Goal: Information Seeking & Learning: Learn about a topic

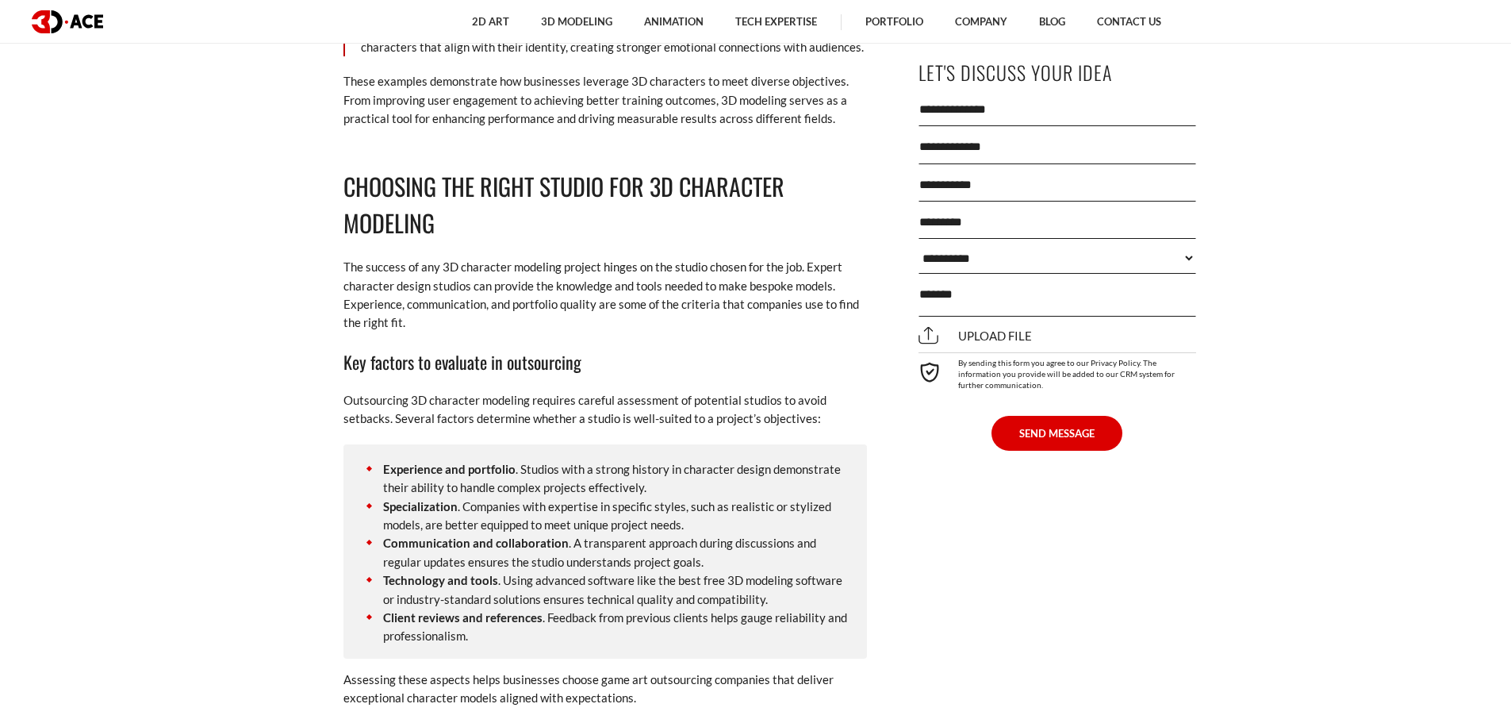
scroll to position [9597, 0]
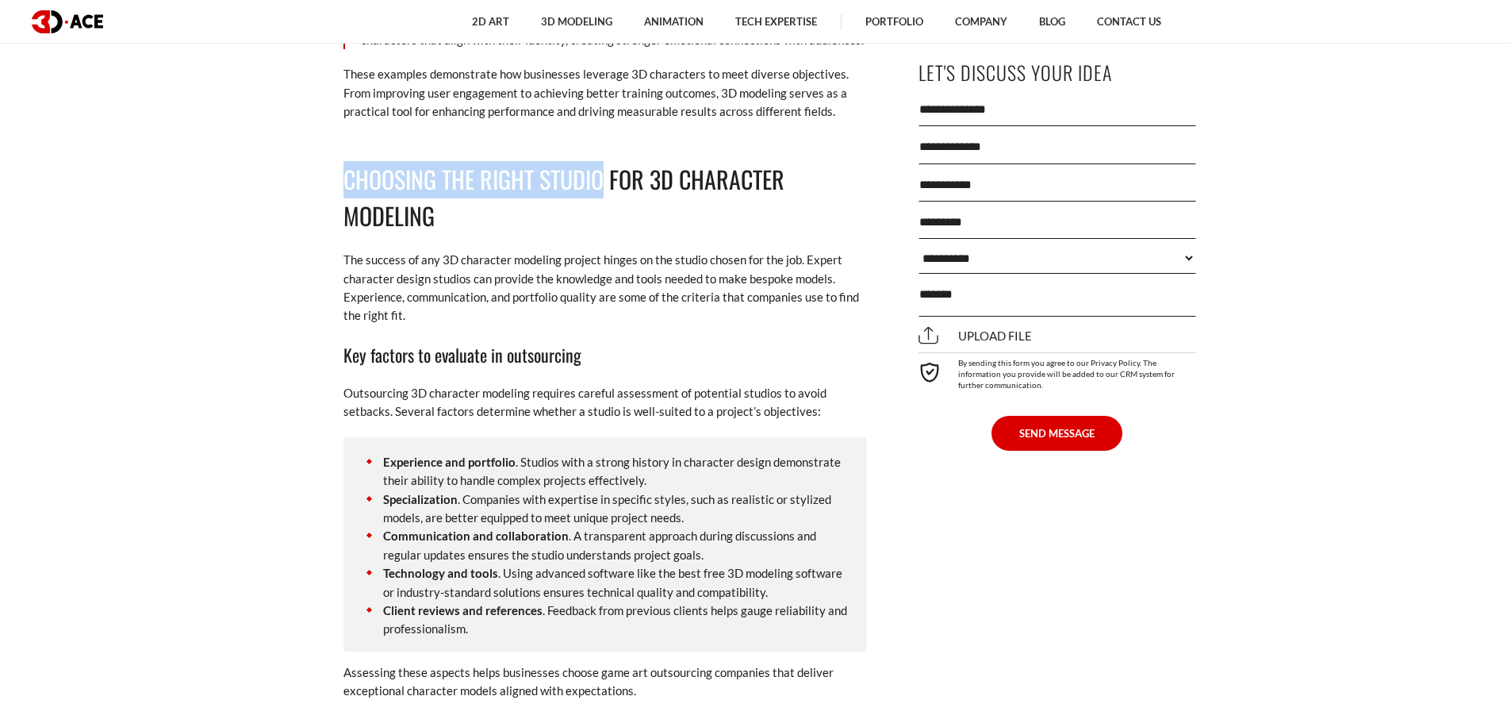
drag, startPoint x: 347, startPoint y: 193, endPoint x: 604, endPoint y: 212, distance: 257.7
click at [604, 212] on h2 "Choosing the Right Studio for 3D Character Modeling" at bounding box center [604, 198] width 523 height 75
copy h2 "Choosing the Right Studio"
click at [477, 236] on h2 "Choosing the Right Studio for 3D Character Modeling" at bounding box center [604, 198] width 523 height 75
drag, startPoint x: 433, startPoint y: 236, endPoint x: 347, endPoint y: 201, distance: 93.2
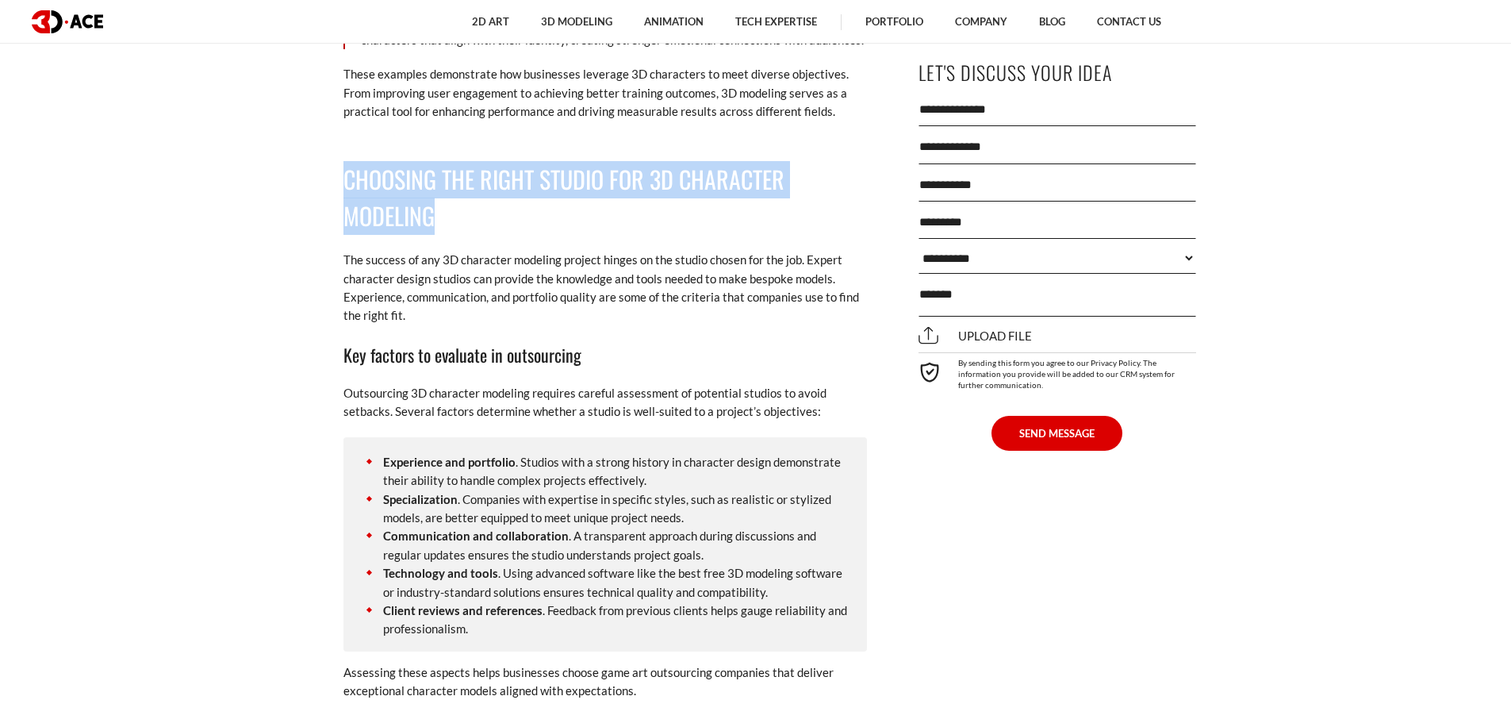
click at [347, 201] on h2 "Choosing the Right Studio for 3D Character Modeling" at bounding box center [604, 198] width 523 height 75
copy h2 "Choosing the Right Studio for 3D Character Modeling"
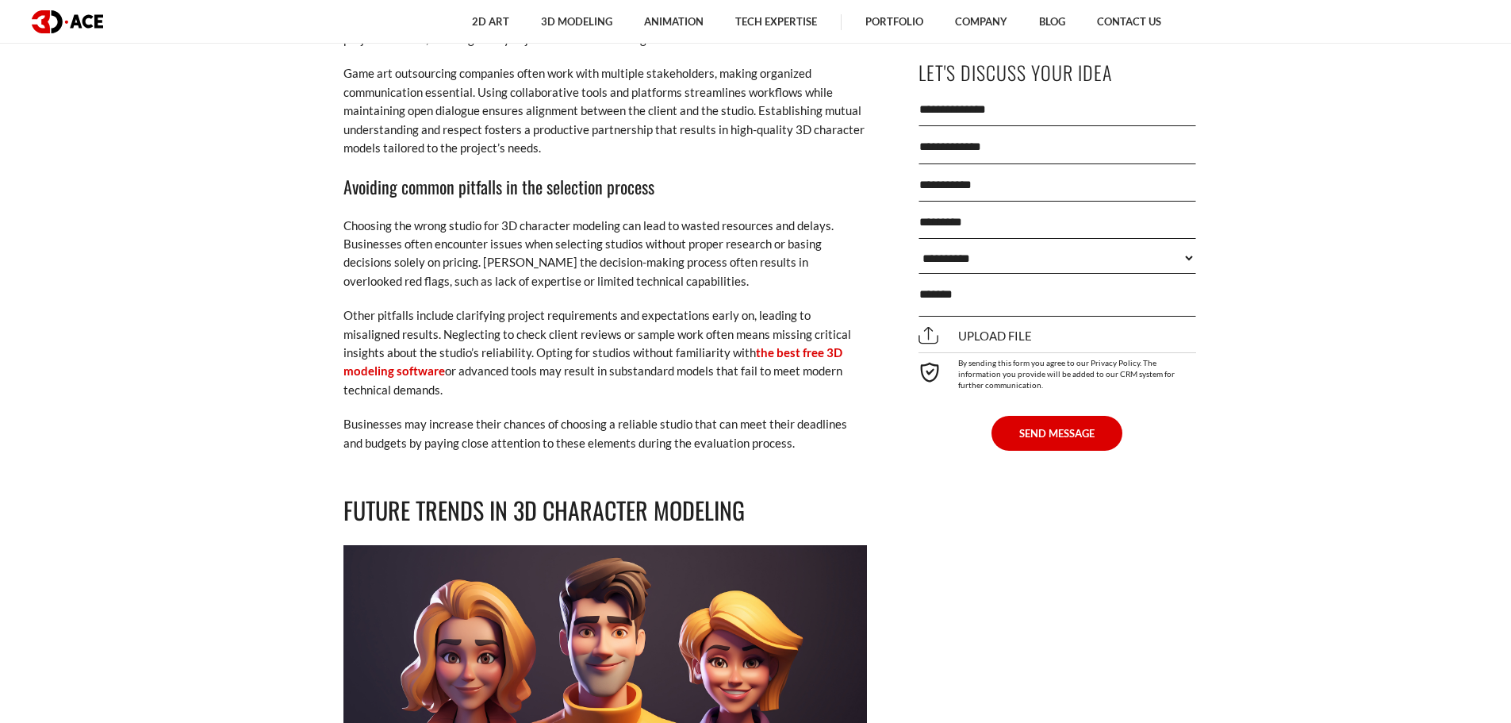
scroll to position [10390, 0]
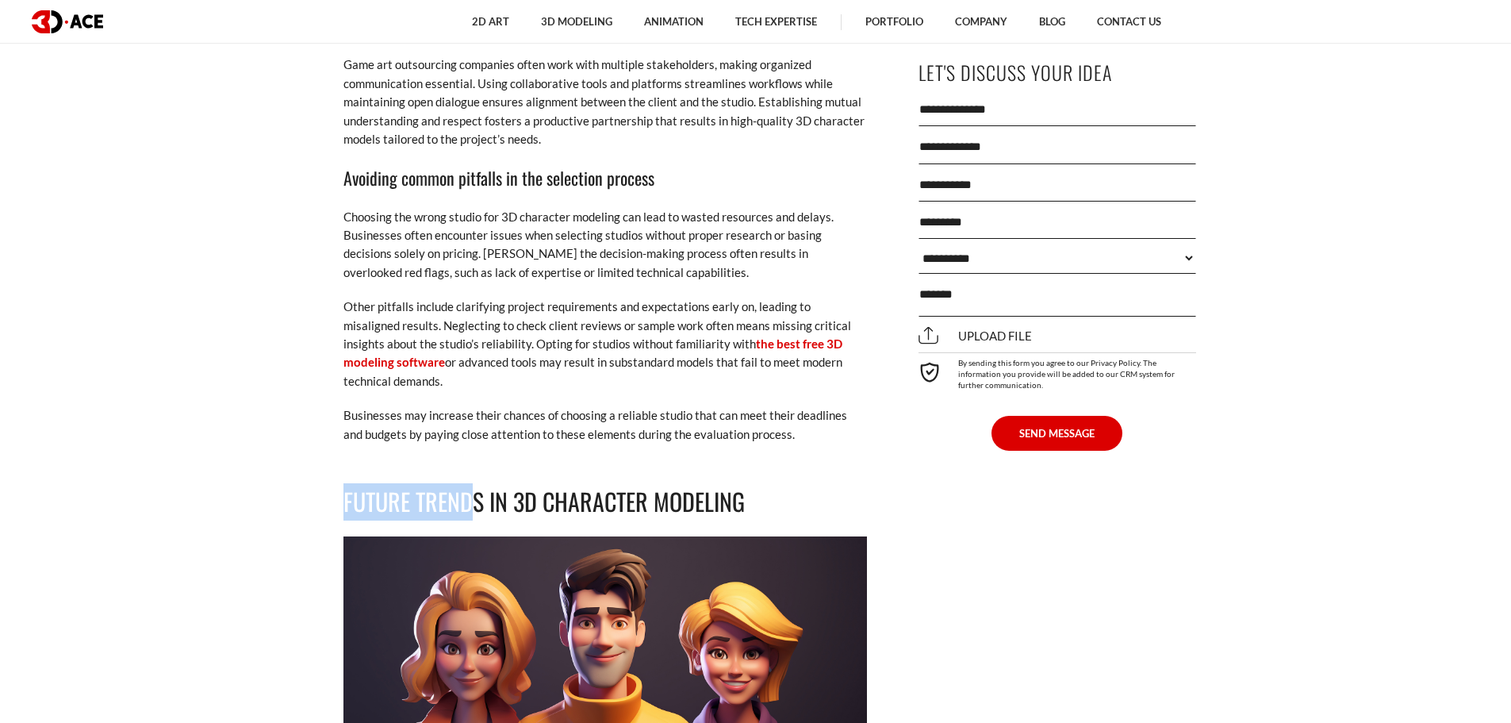
drag, startPoint x: 477, startPoint y: 500, endPoint x: 340, endPoint y: 493, distance: 136.6
copy h2 "Future Trend"
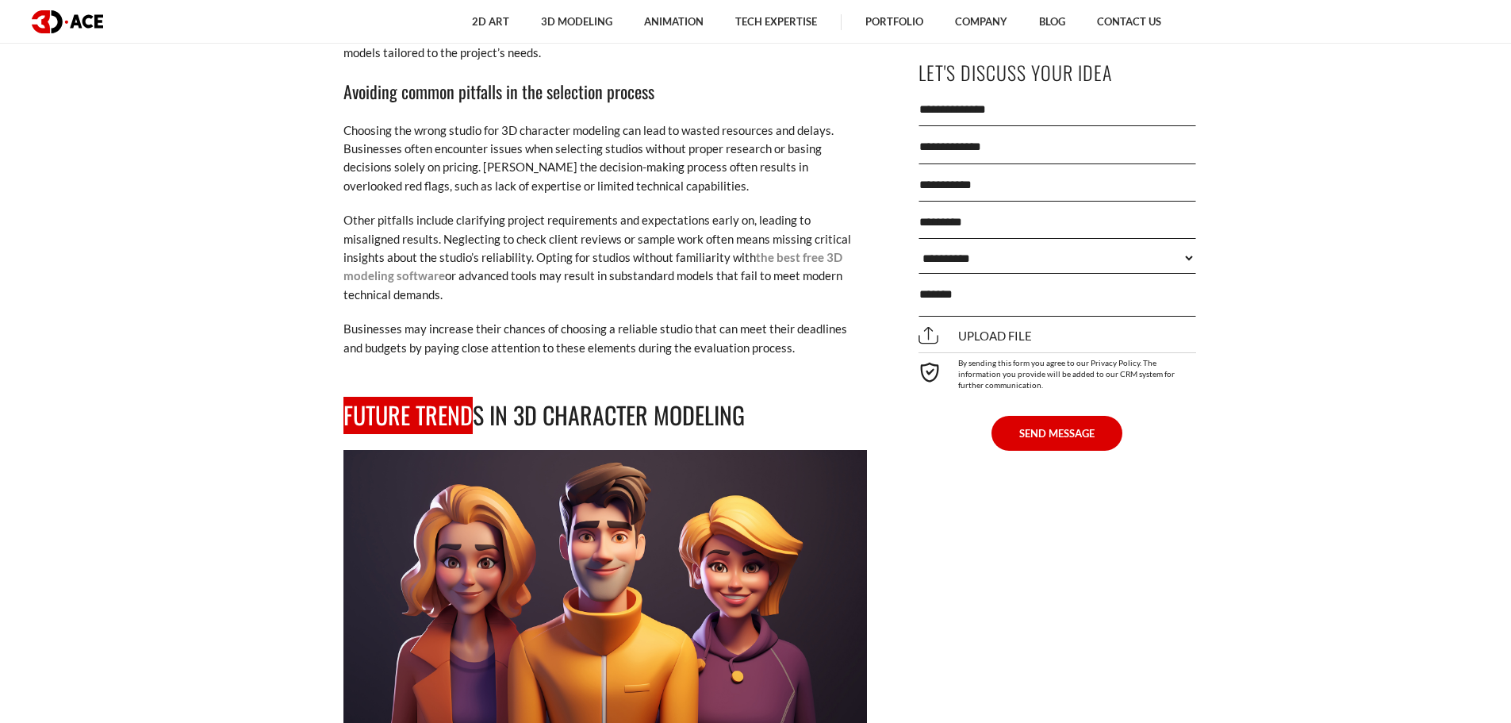
scroll to position [10470, 0]
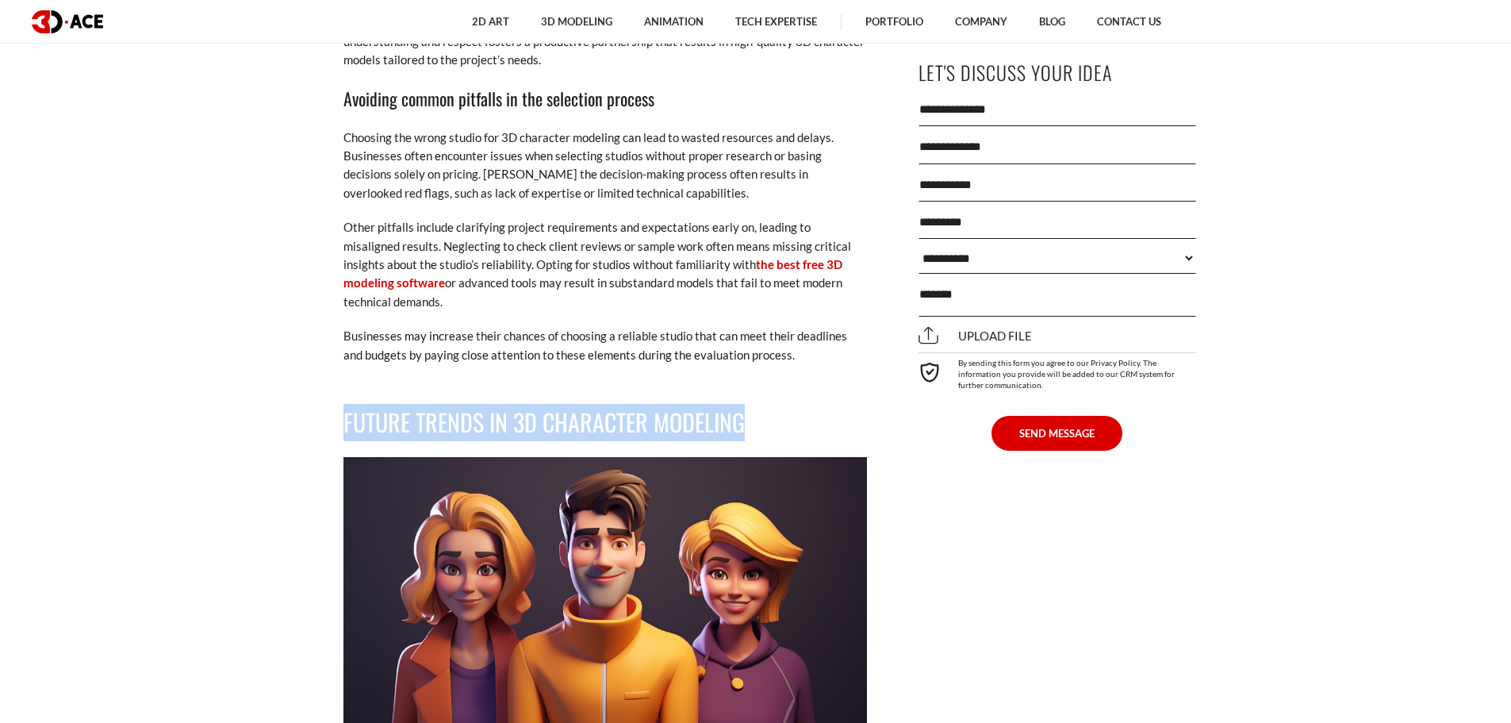
drag, startPoint x: 763, startPoint y: 420, endPoint x: 345, endPoint y: 430, distance: 418.1
click at [345, 431] on h2 "Future Trends in 3D Character Modeling" at bounding box center [604, 422] width 523 height 37
copy h2 "Future Trends in 3D Character Modeling"
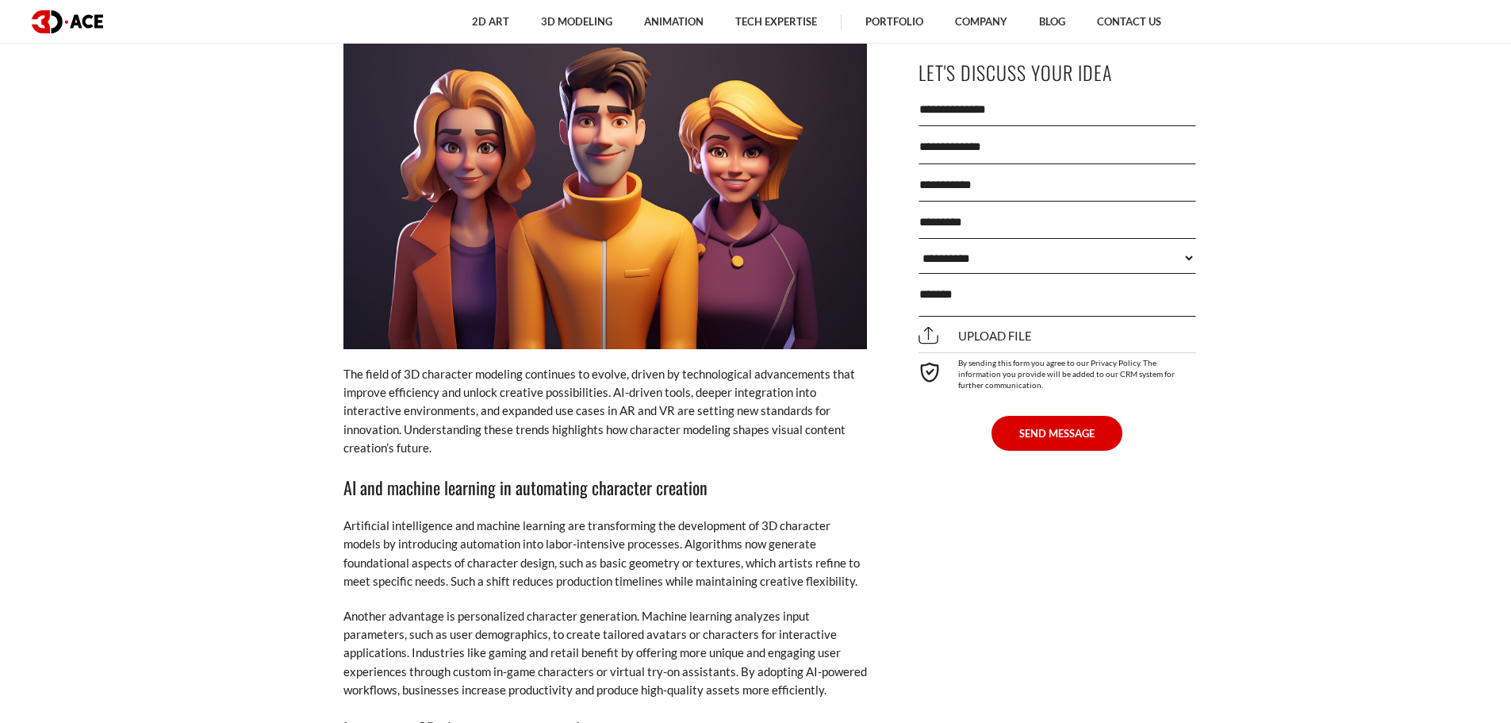
scroll to position [10945, 0]
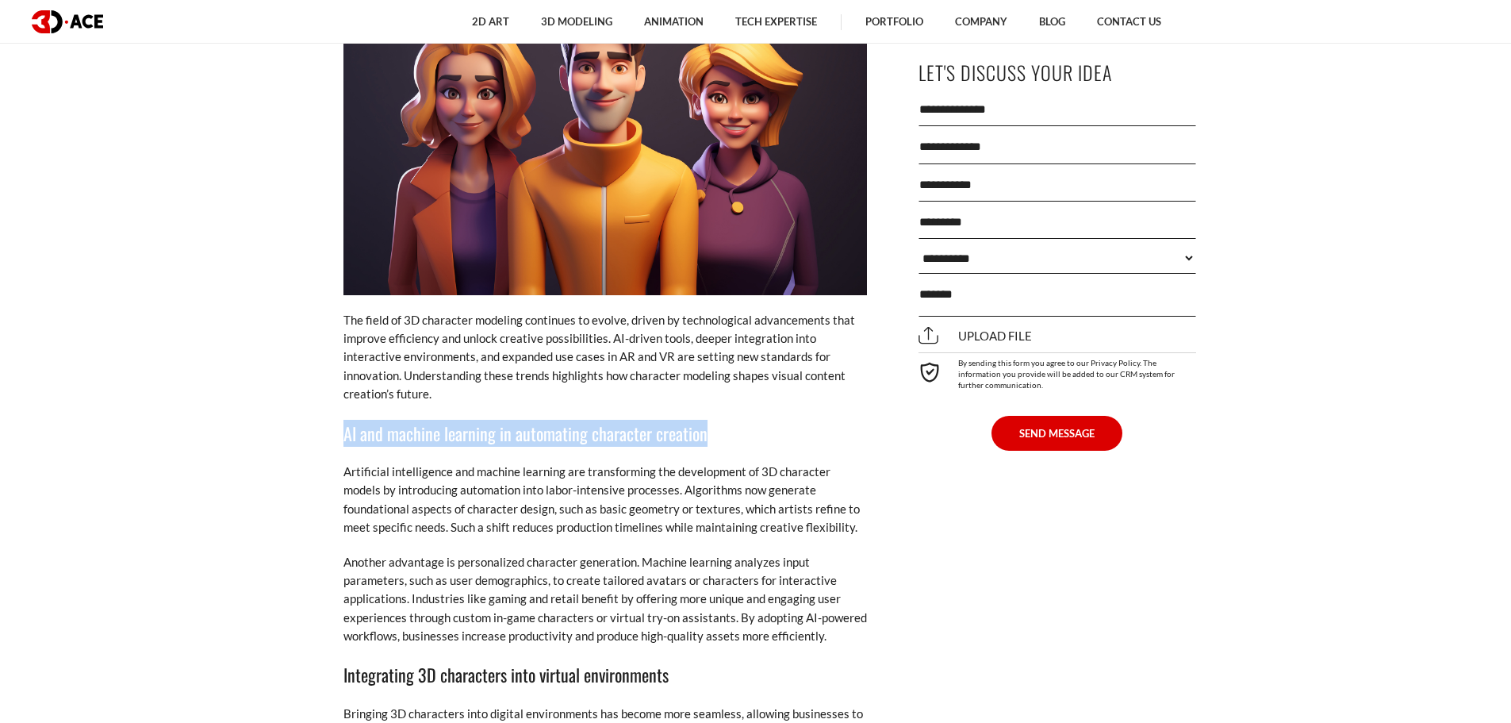
drag, startPoint x: 707, startPoint y: 435, endPoint x: 343, endPoint y: 435, distance: 363.3
click at [343, 435] on h3 "AI and machine learning in automating character creation" at bounding box center [604, 433] width 523 height 27
copy h3 "AI and machine learning in automating character creation"
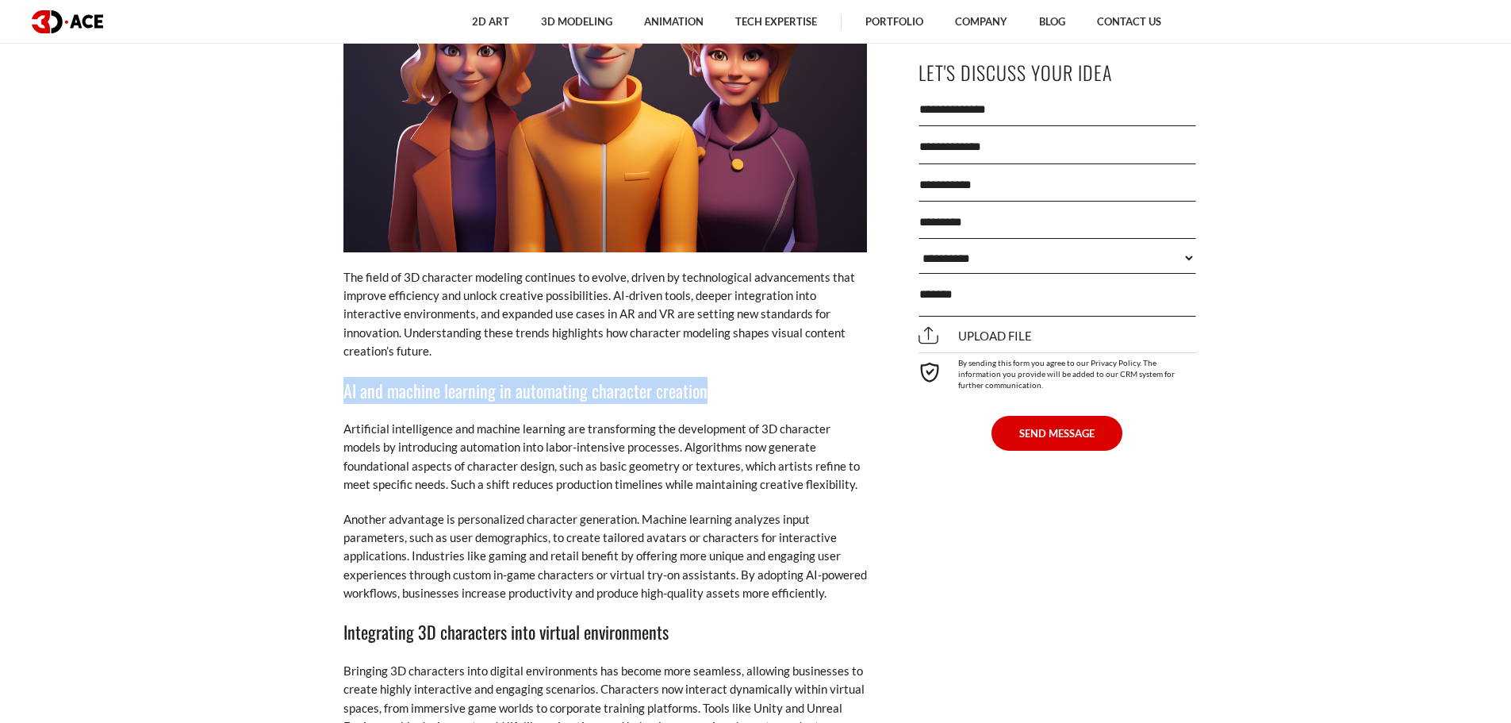
scroll to position [11104, 0]
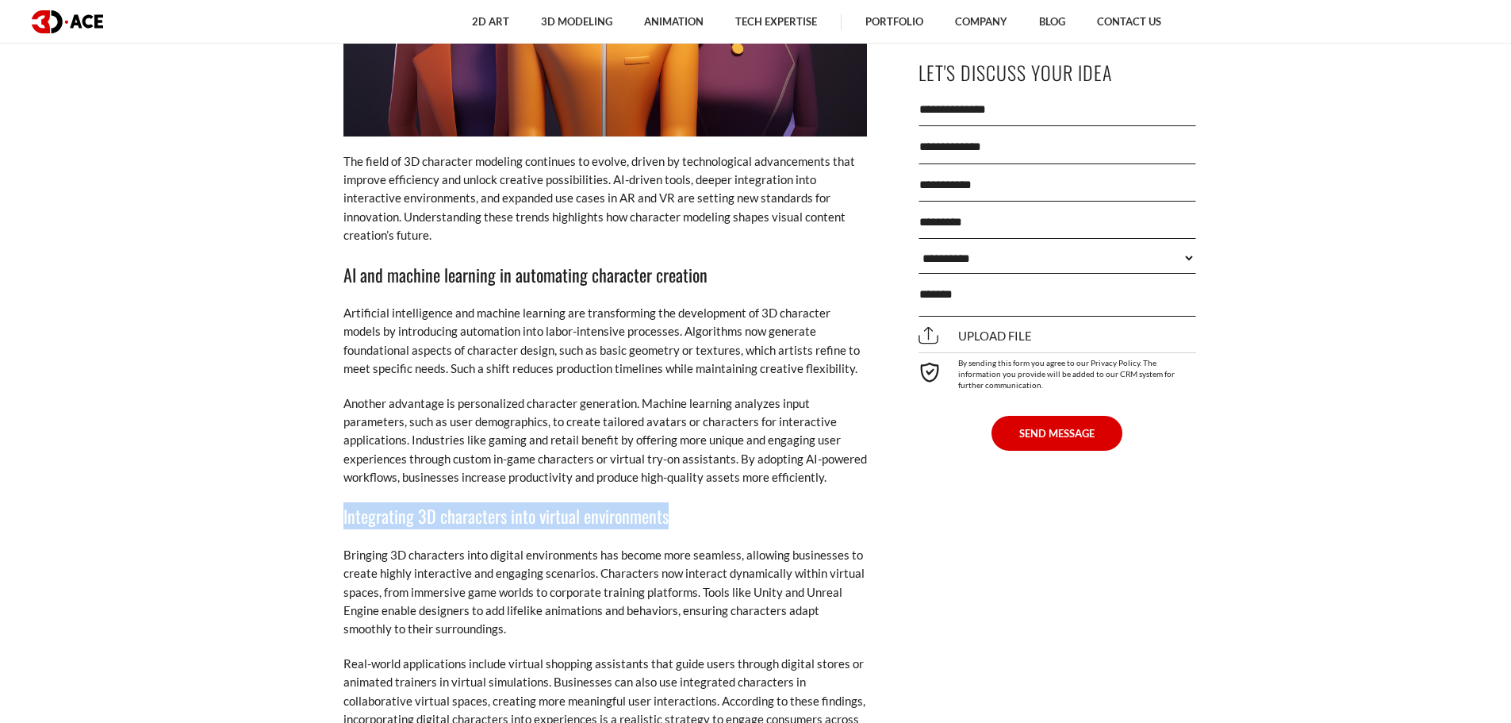
drag, startPoint x: 645, startPoint y: 516, endPoint x: 337, endPoint y: 514, distance: 307.7
copy h3 "Integrating 3D characters into virtual environments"
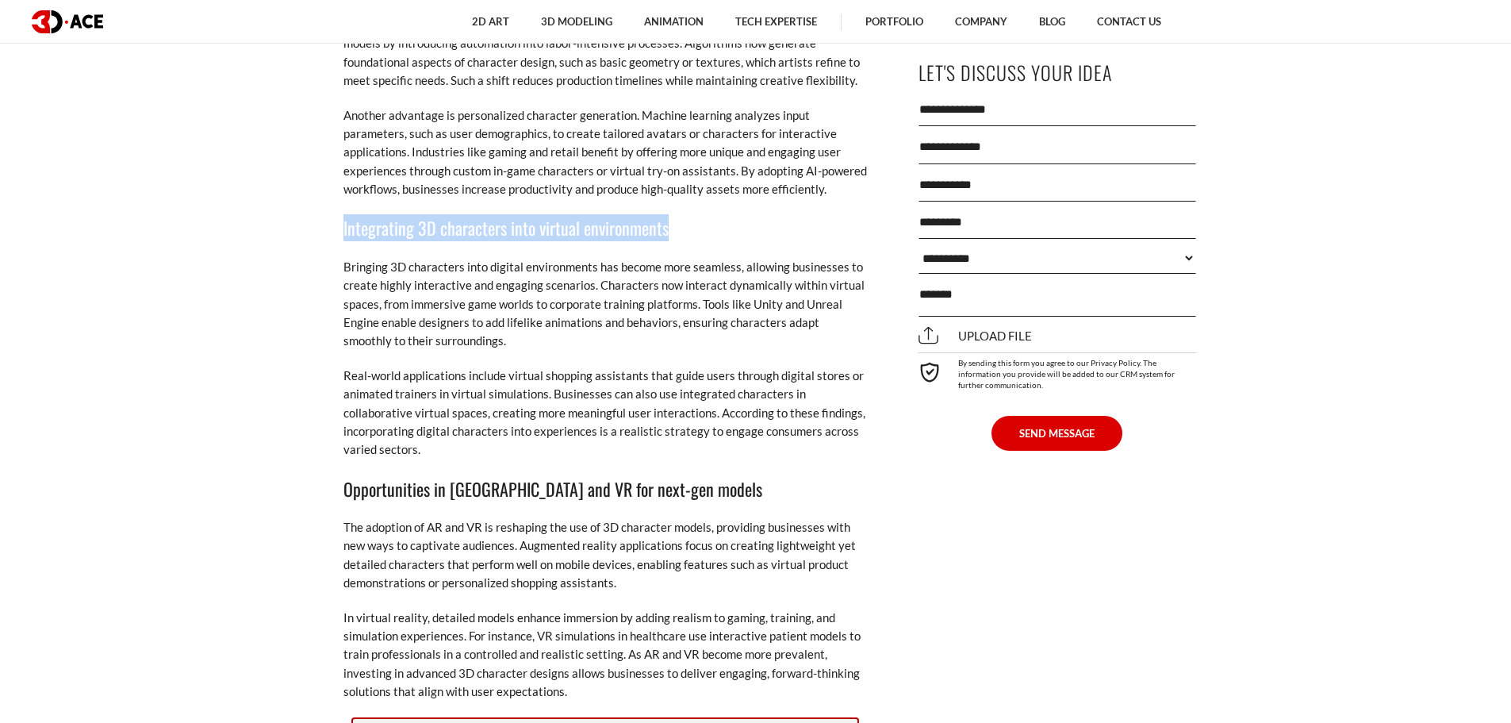
scroll to position [11421, 0]
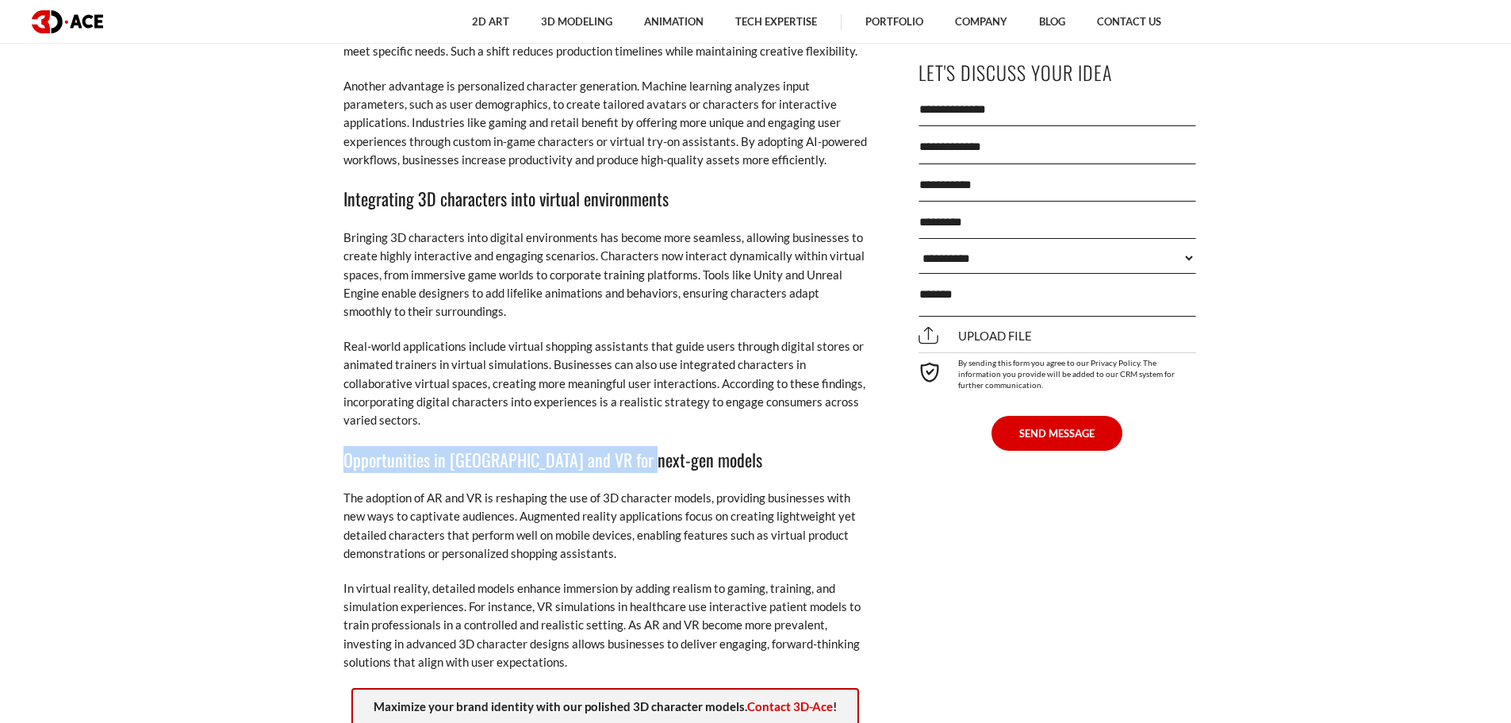
drag, startPoint x: 673, startPoint y: 455, endPoint x: 336, endPoint y: 466, distance: 337.3
copy h3 "Opportunities in [GEOGRAPHIC_DATA] and VR for next-gen models"
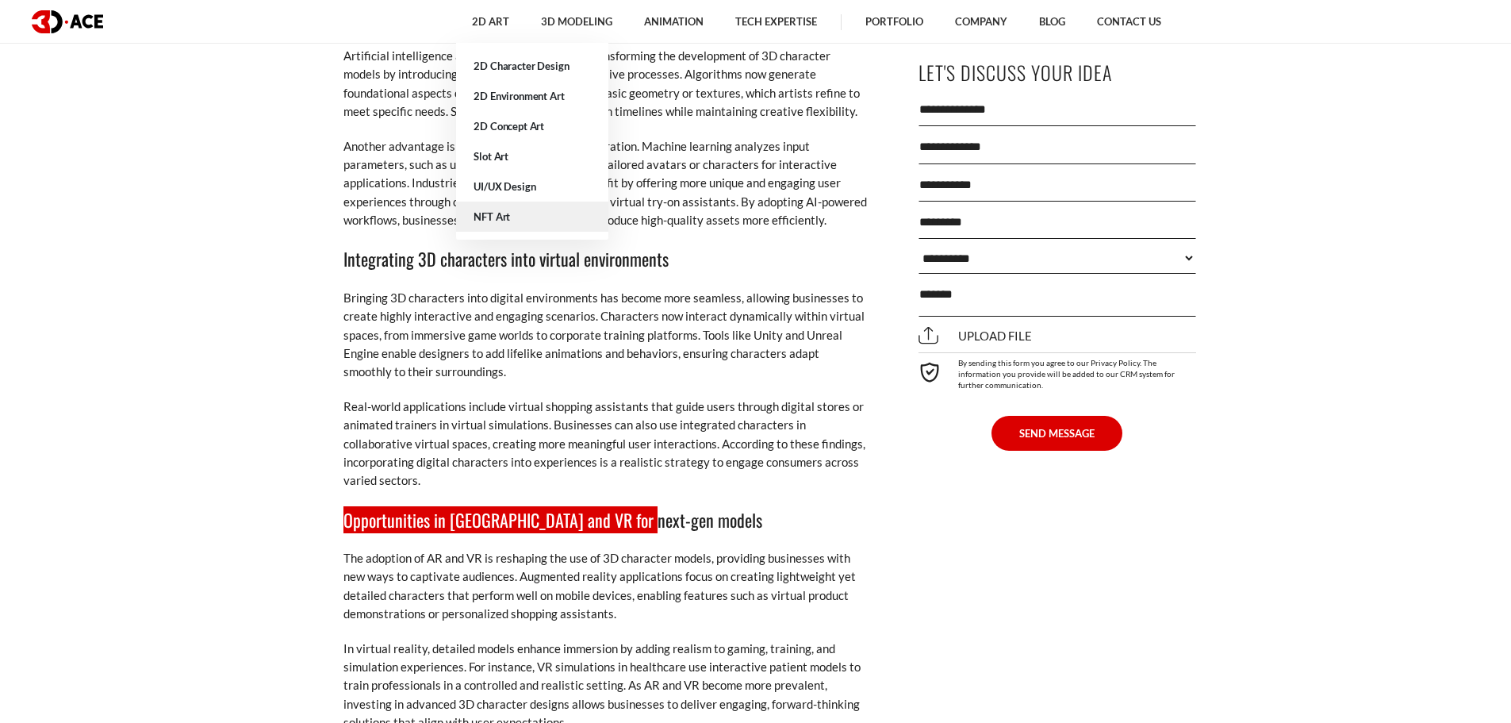
scroll to position [11342, 0]
